Goal: Obtain resource: Obtain resource

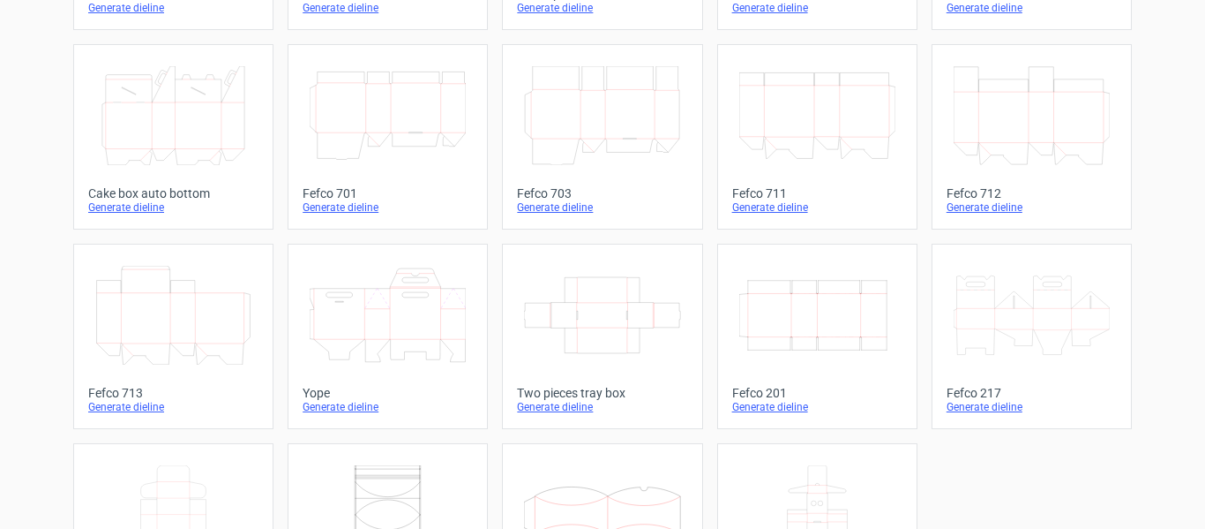
scroll to position [462, 0]
click at [826, 274] on icon "Width Depth Height" at bounding box center [817, 313] width 156 height 99
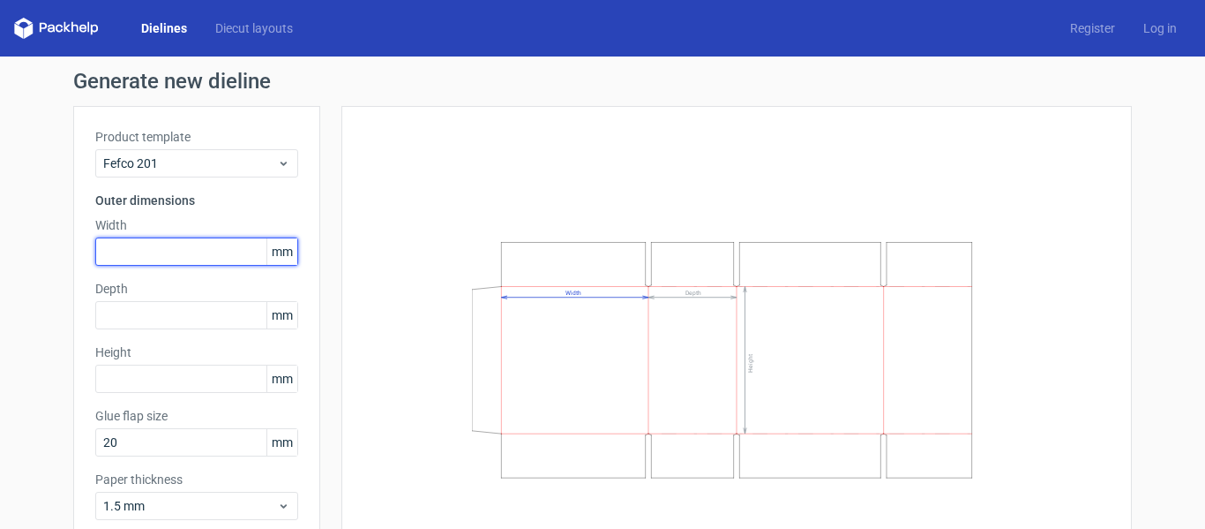
click at [169, 245] on input "text" at bounding box center [196, 251] width 203 height 28
type input "420"
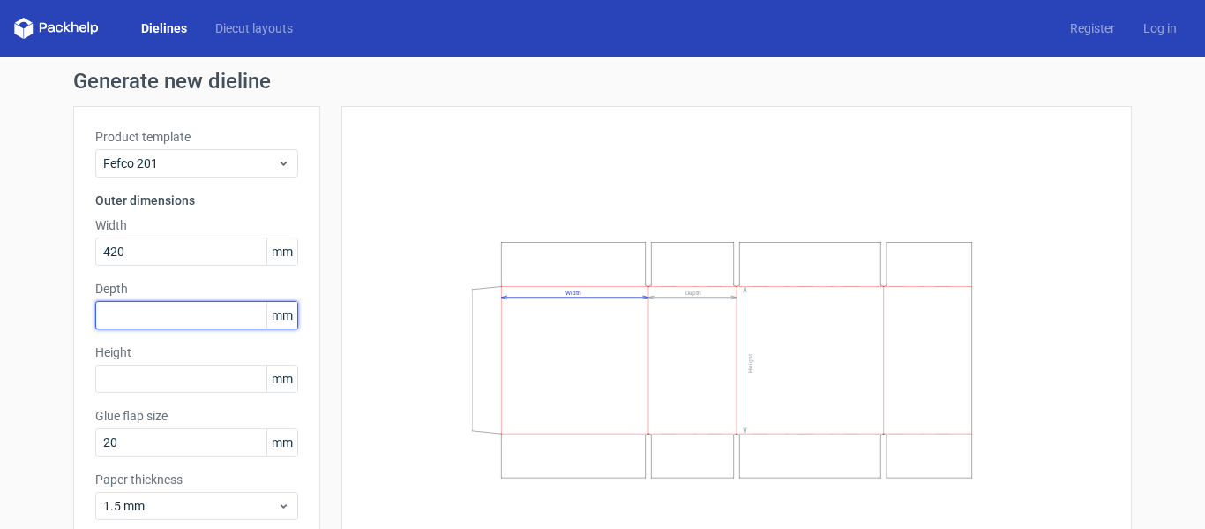
click at [176, 309] on input "text" at bounding box center [196, 315] width 203 height 28
type input "228"
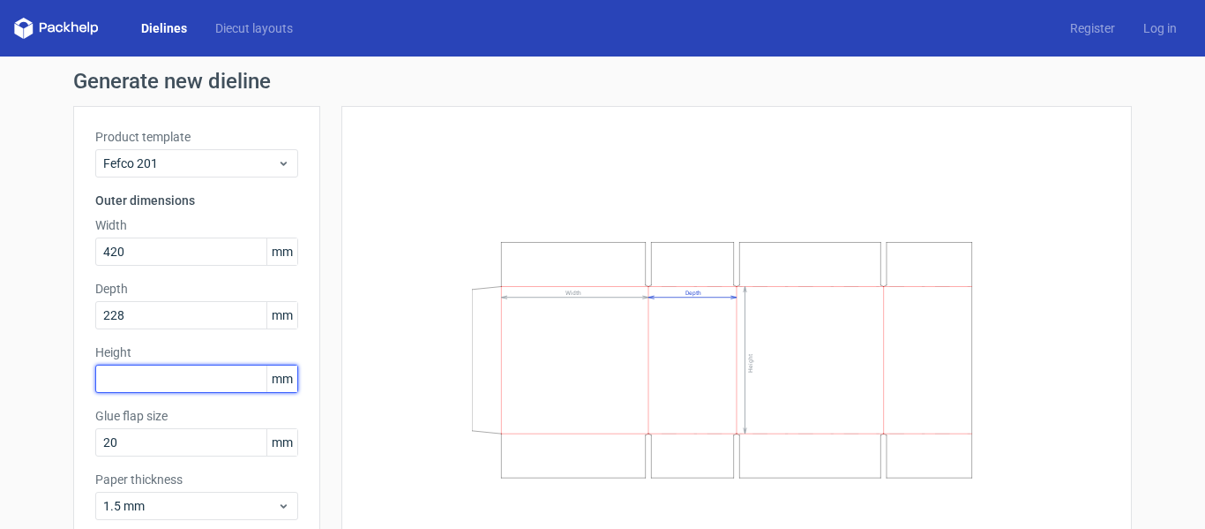
click at [156, 370] on input "text" at bounding box center [196, 378] width 203 height 28
type input "310"
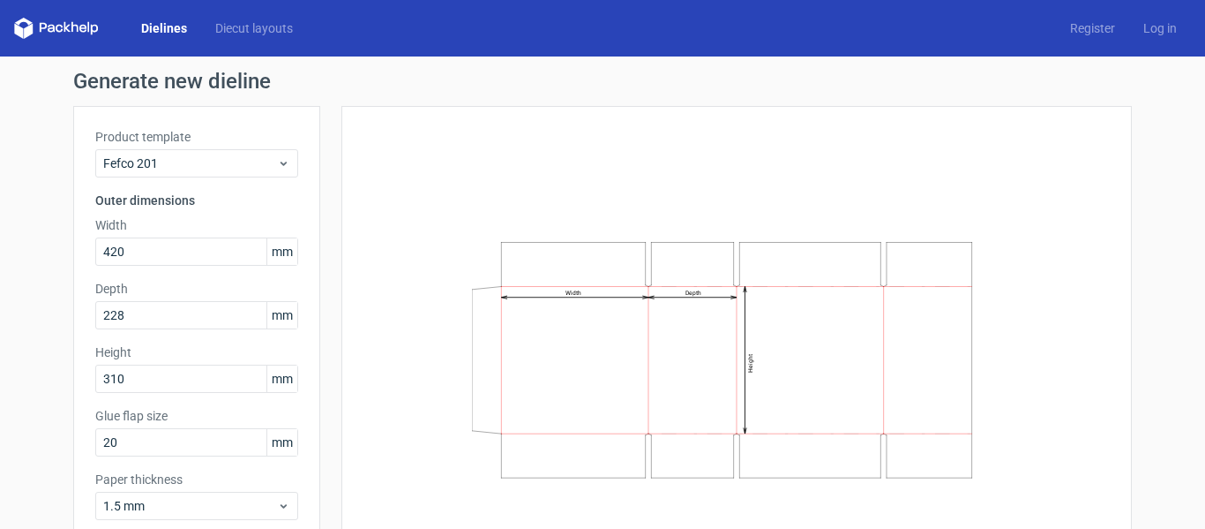
click at [380, 251] on div "Width Depth Height" at bounding box center [737, 359] width 746 height 463
click at [179, 446] on input "20" at bounding box center [196, 442] width 203 height 28
type input "2"
type input "35"
click at [374, 376] on div "Width Depth Height" at bounding box center [737, 359] width 746 height 463
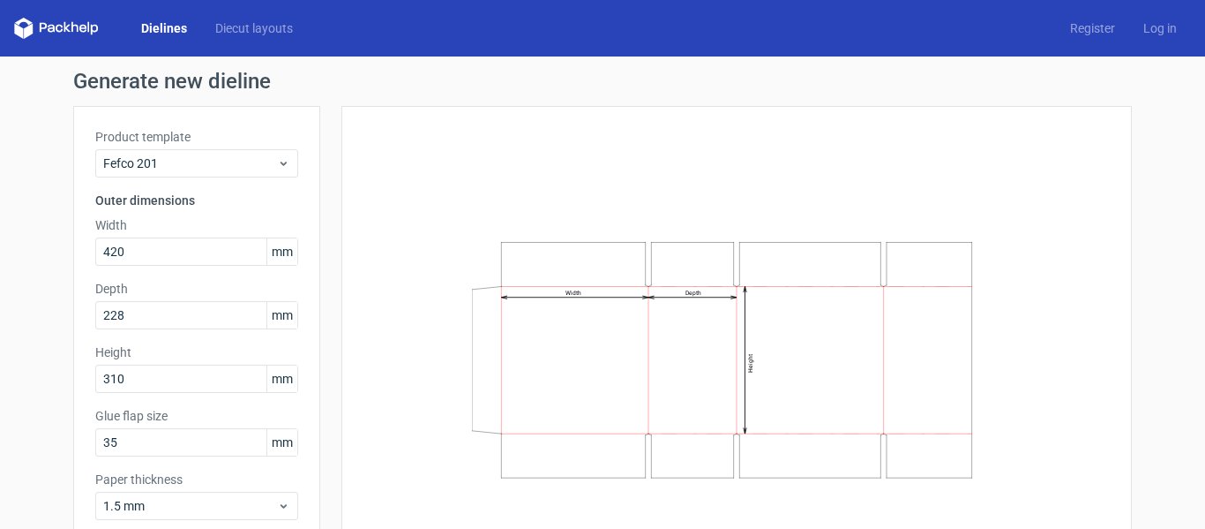
scroll to position [99, 0]
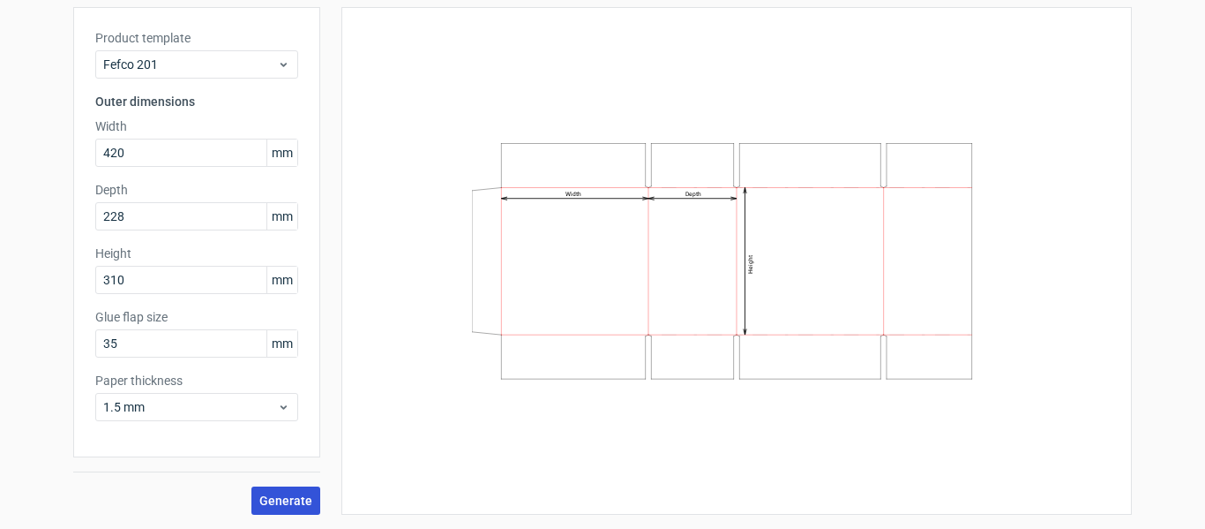
click at [282, 512] on button "Generate" at bounding box center [285, 500] width 69 height 28
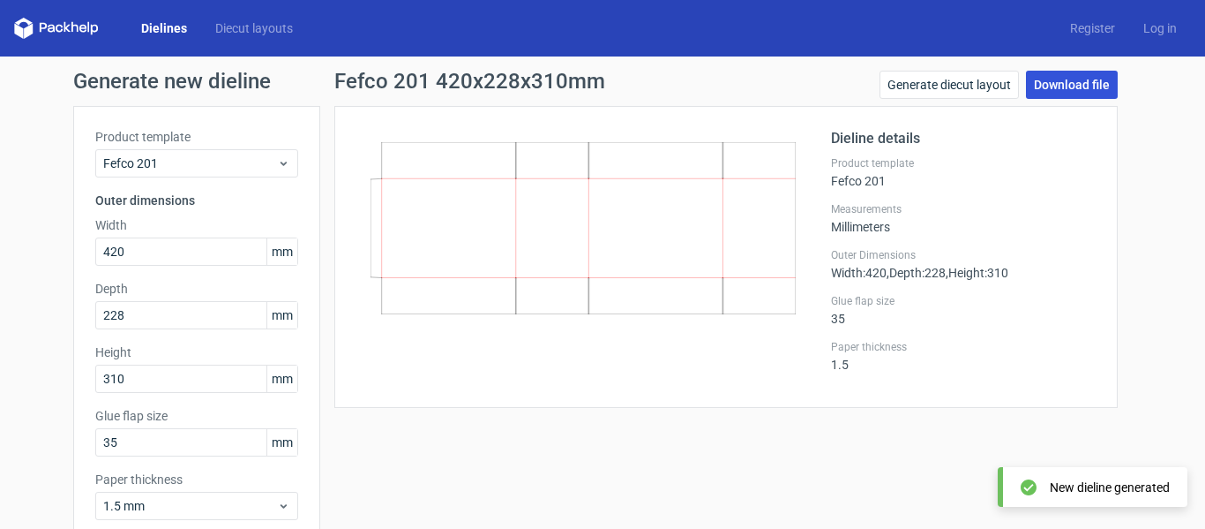
click at [1088, 92] on link "Download file" at bounding box center [1072, 85] width 92 height 28
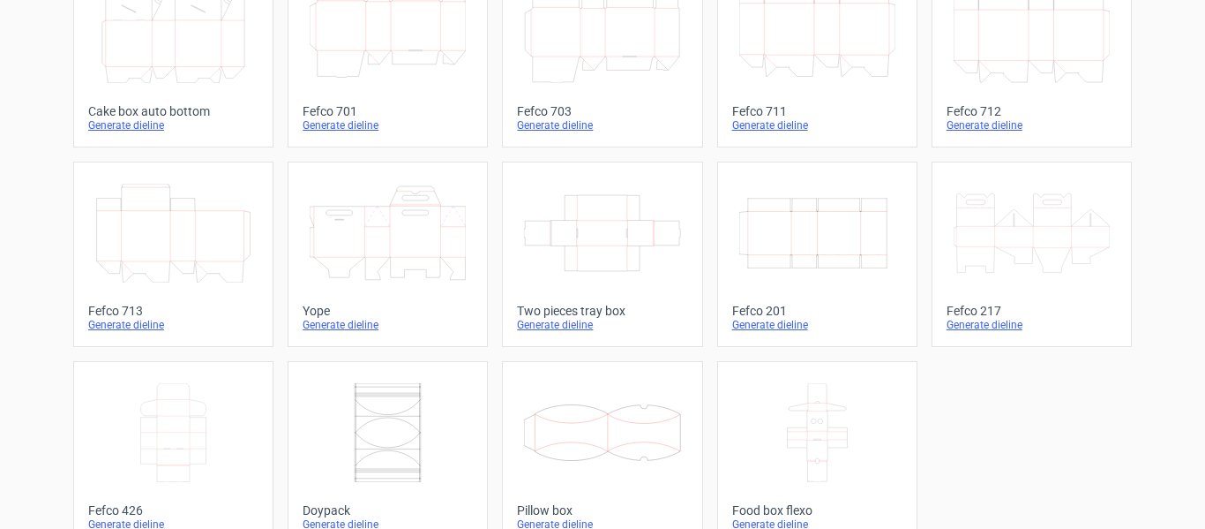
scroll to position [574, 0]
